Goal: Complete application form

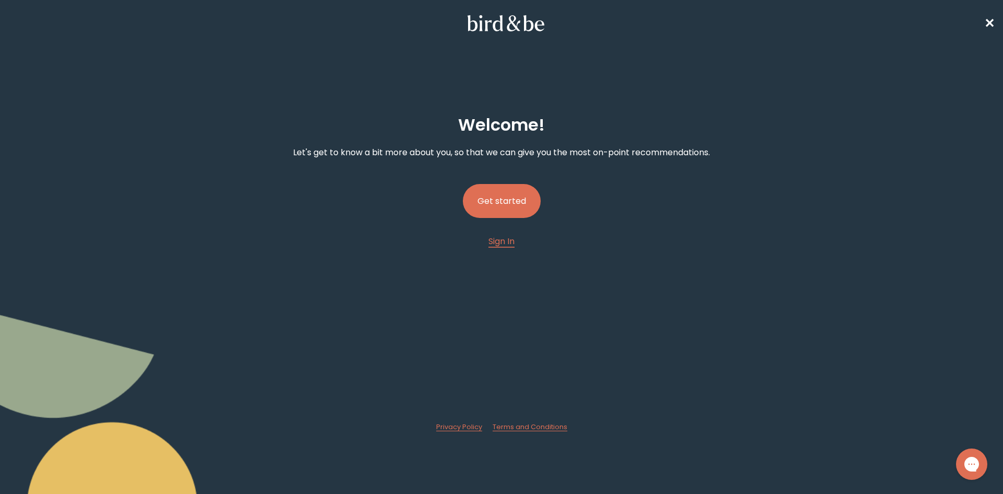
click at [504, 200] on button "Get started" at bounding box center [502, 201] width 78 height 34
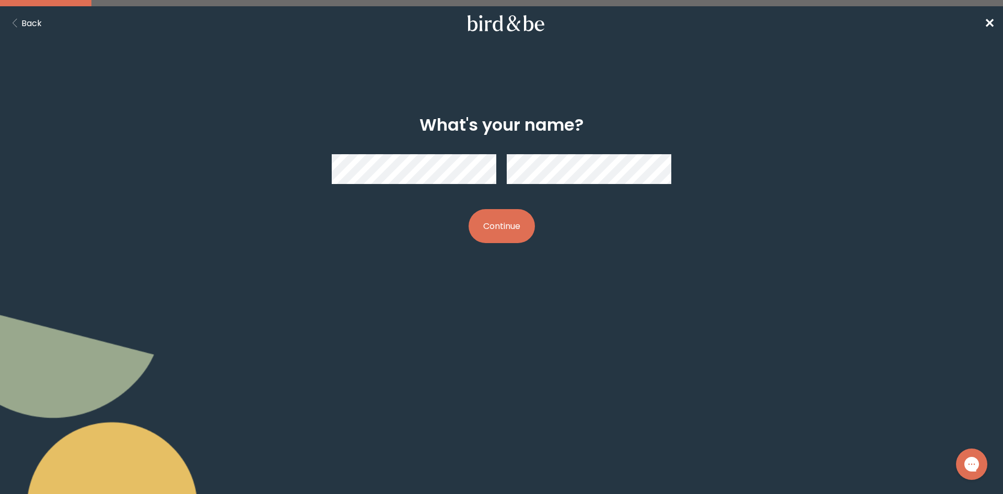
click at [514, 235] on button "Continue" at bounding box center [501, 226] width 66 height 34
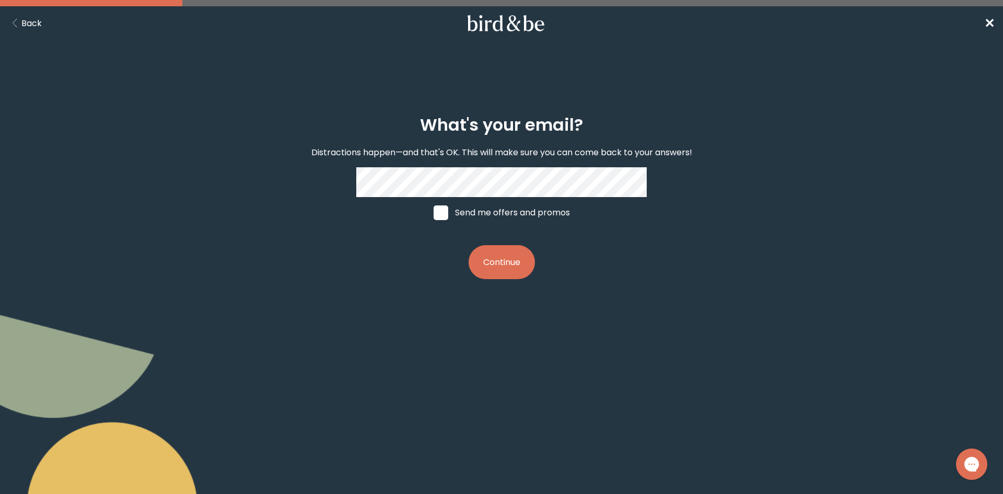
click at [502, 270] on button "Continue" at bounding box center [501, 262] width 66 height 34
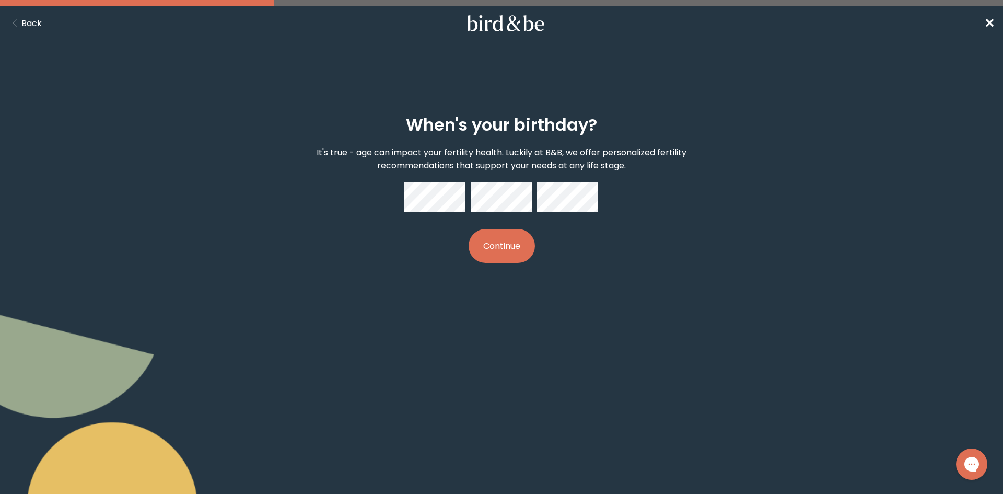
click at [504, 267] on div "When's your birthday? It's true - age can impact your fertility health. Luckily…" at bounding box center [501, 188] width 485 height 181
click at [508, 237] on button "Continue" at bounding box center [501, 246] width 66 height 34
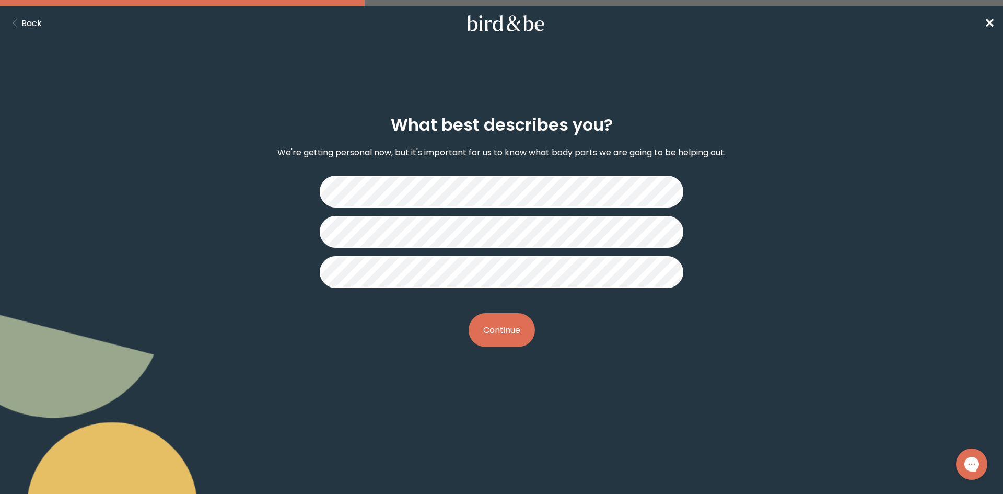
click at [502, 334] on button "Continue" at bounding box center [501, 330] width 66 height 34
click at [496, 328] on button "Continue" at bounding box center [501, 330] width 66 height 34
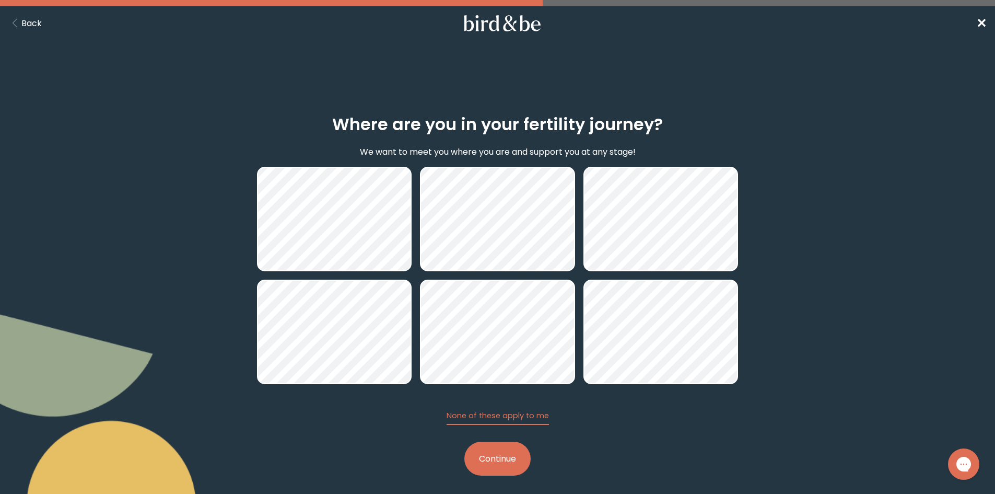
click at [492, 460] on button "Continue" at bounding box center [497, 458] width 66 height 34
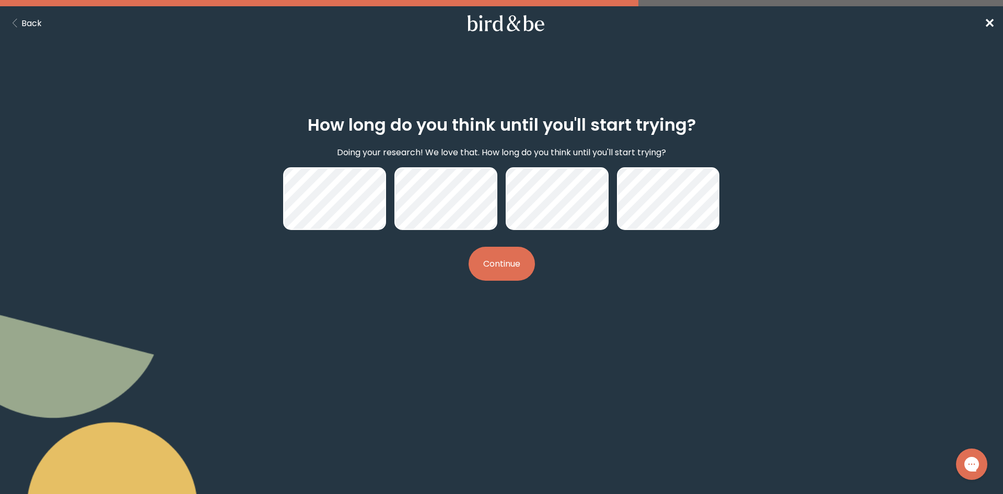
click at [498, 273] on button "Continue" at bounding box center [501, 263] width 66 height 34
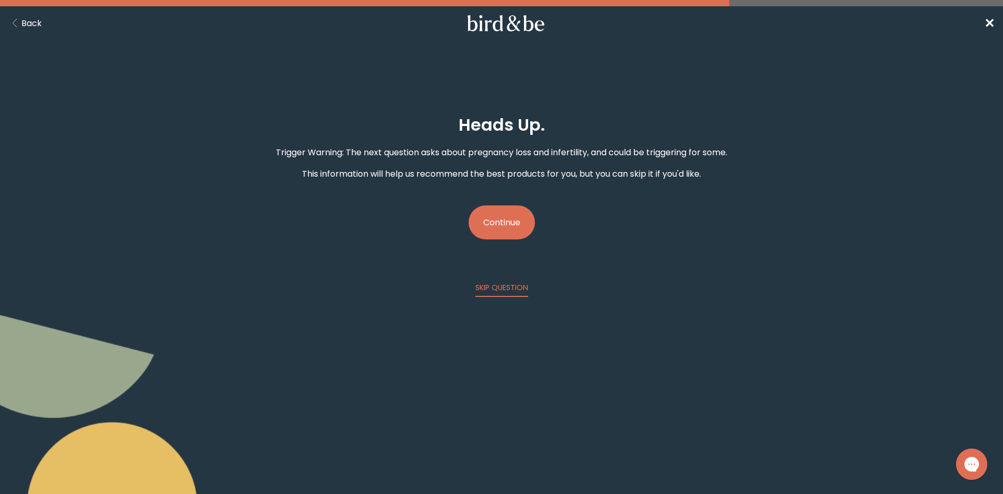
click at [497, 229] on button "Continue" at bounding box center [501, 222] width 66 height 34
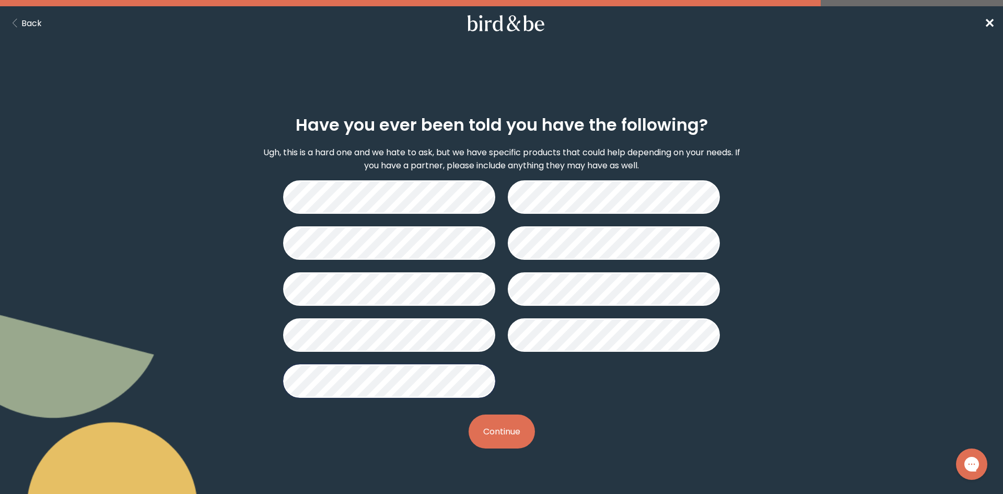
click at [501, 434] on button "Continue" at bounding box center [501, 431] width 66 height 34
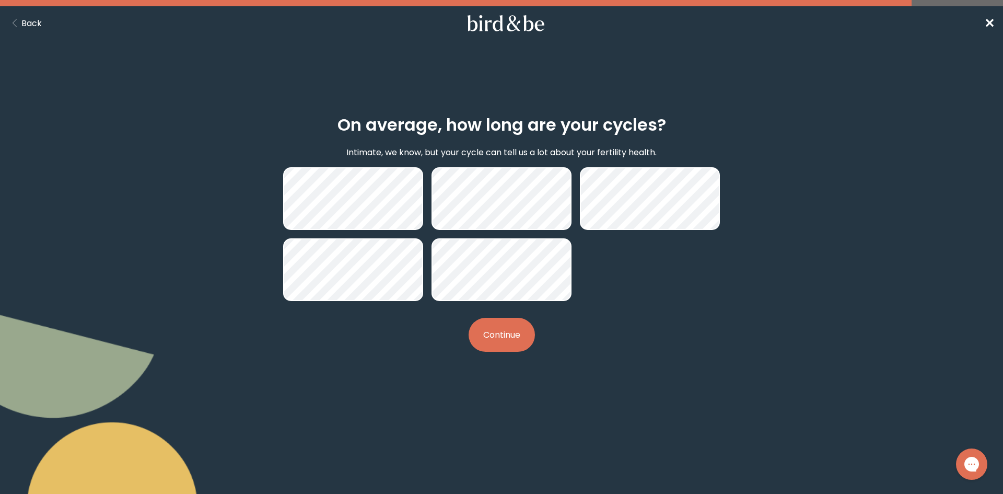
click at [492, 335] on button "Continue" at bounding box center [501, 335] width 66 height 34
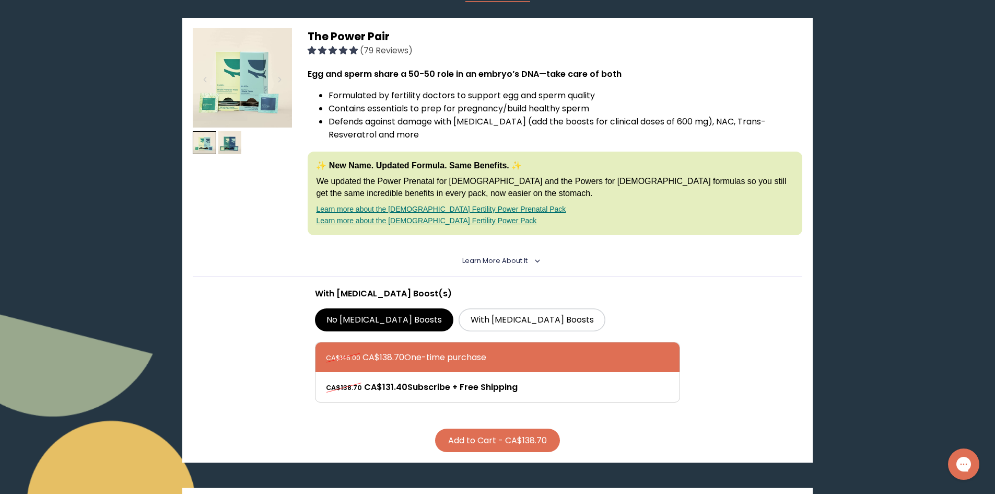
scroll to position [157, 0]
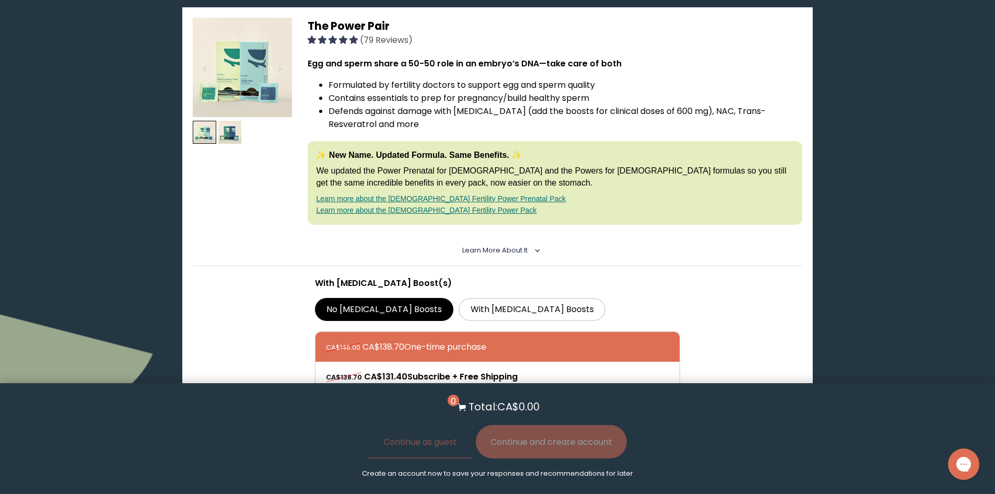
click at [442, 201] on link "Learn more about the [DEMOGRAPHIC_DATA] Fertility Power Prenatal Pack" at bounding box center [441, 198] width 250 height 8
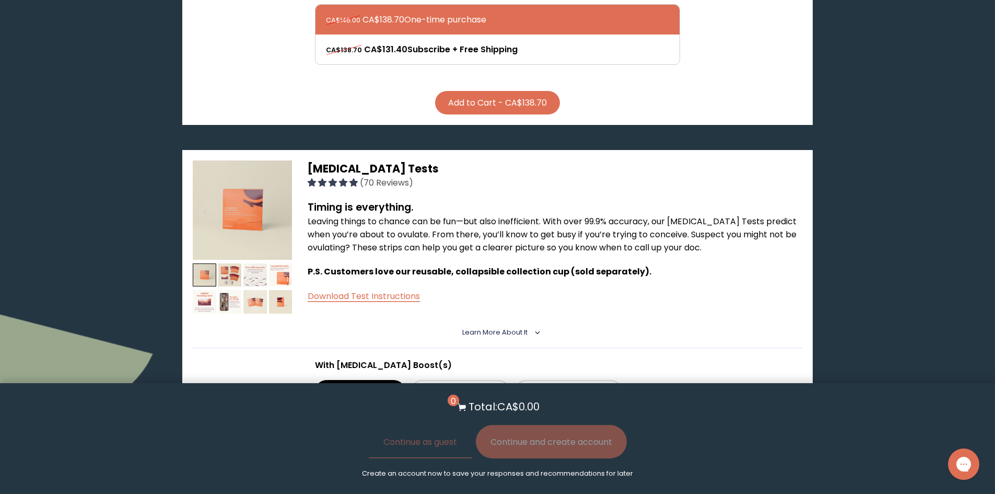
scroll to position [627, 0]
